Goal: Use online tool/utility: Utilize a website feature to perform a specific function

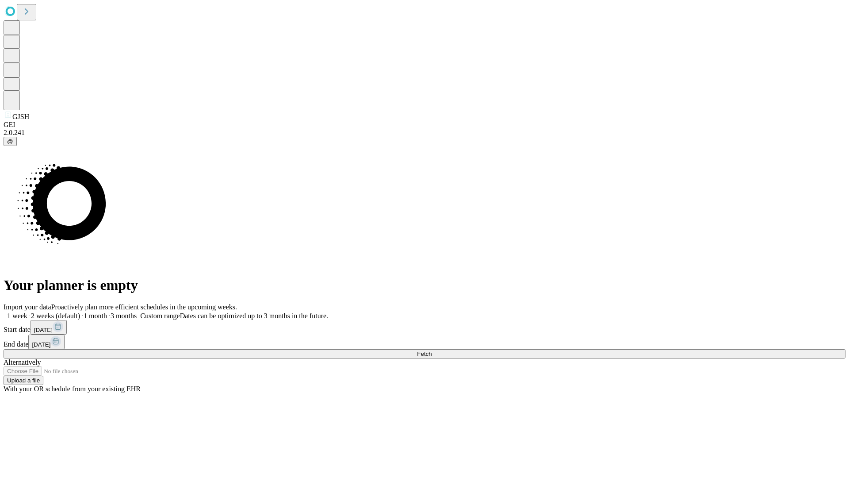
click at [432, 350] on span "Fetch" at bounding box center [424, 353] width 15 height 7
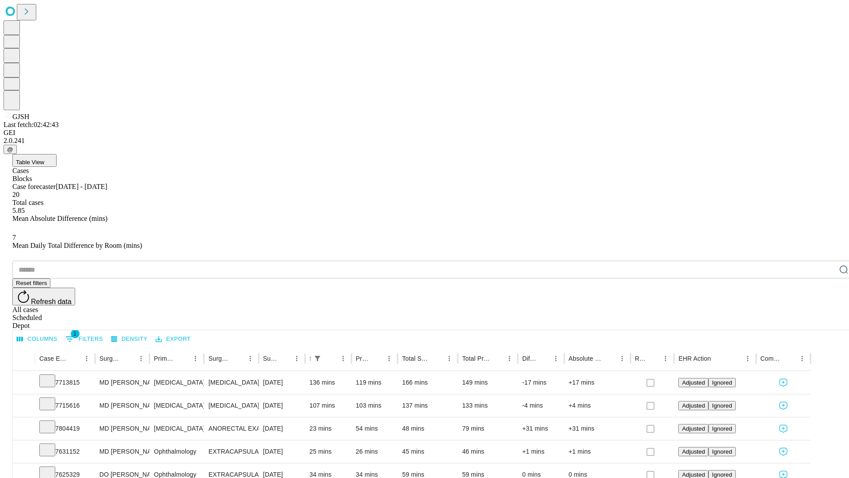
click at [44, 159] on span "Table View" at bounding box center [30, 162] width 28 height 7
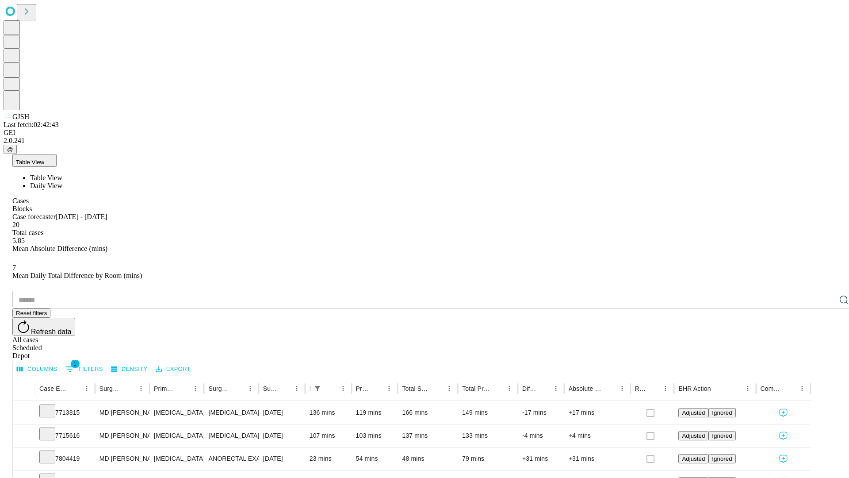
click at [62, 182] on span "Daily View" at bounding box center [46, 186] width 32 height 8
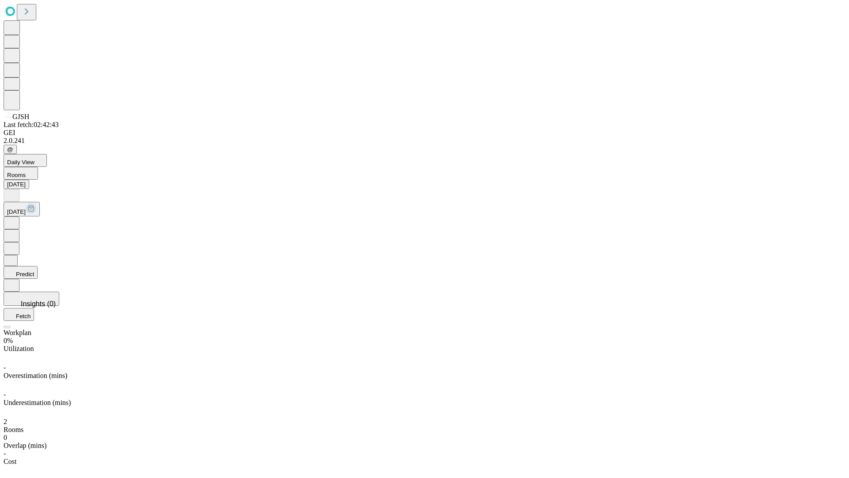
click at [38, 266] on button "Predict" at bounding box center [21, 272] width 34 height 13
